Goal: Information Seeking & Learning: Check status

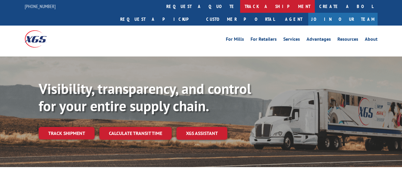
click at [240, 5] on link "track a shipment" at bounding box center [277, 6] width 75 height 13
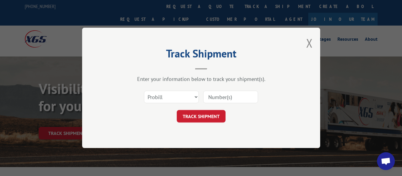
click at [213, 96] on input at bounding box center [230, 97] width 55 height 12
paste input "17470710"
type input "17470710"
click at [190, 113] on button "TRACK SHIPMENT" at bounding box center [201, 116] width 49 height 12
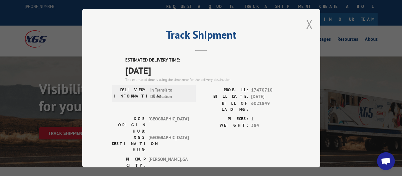
click at [308, 24] on button "Close modal" at bounding box center [309, 24] width 7 height 16
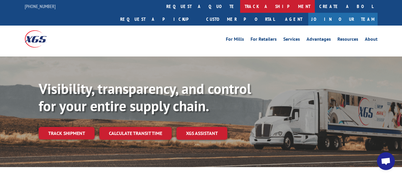
click at [240, 4] on link "track a shipment" at bounding box center [277, 6] width 75 height 13
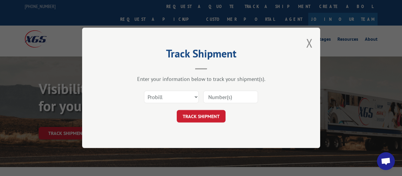
click at [223, 96] on input at bounding box center [230, 97] width 55 height 12
paste input "17471157"
type input "17471157"
click at [211, 115] on button "TRACK SHIPMENT" at bounding box center [201, 116] width 49 height 12
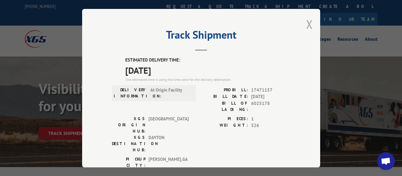
click at [308, 18] on button "Close modal" at bounding box center [309, 24] width 7 height 16
